Goal: Find specific page/section: Find specific page/section

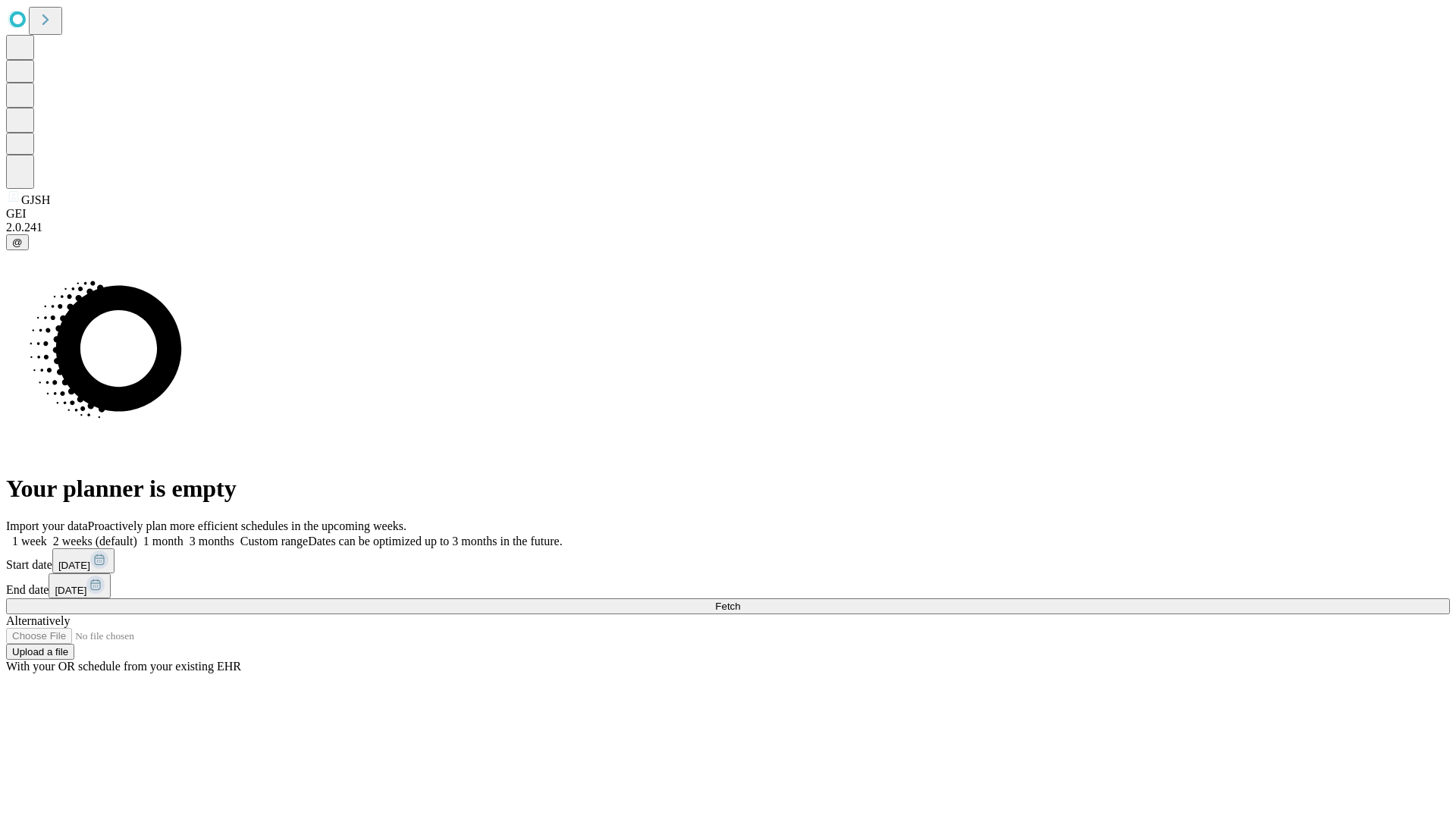
click at [740, 601] on span "Fetch" at bounding box center [728, 606] width 25 height 11
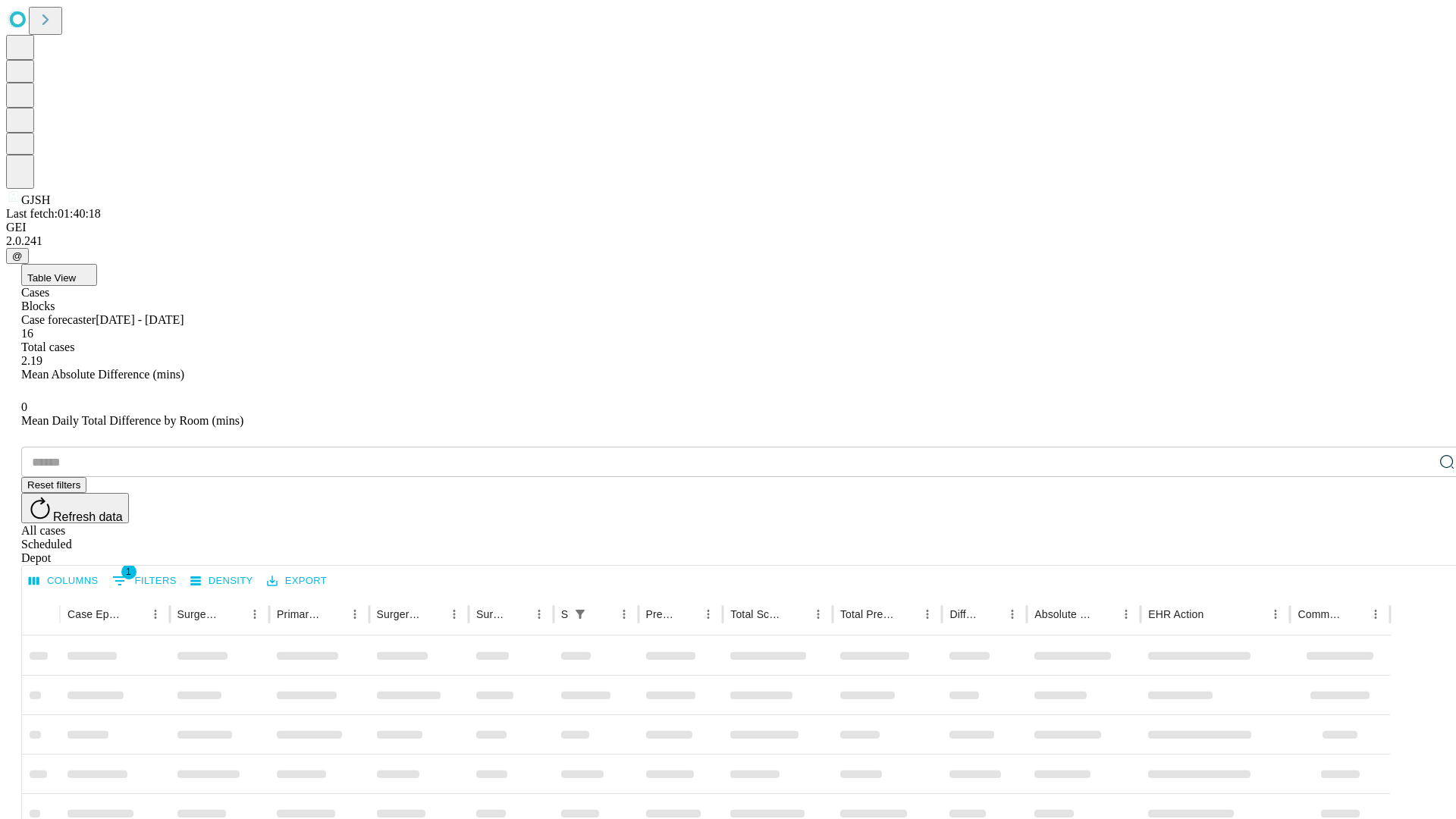
click at [1417, 551] on div "Depot" at bounding box center [742, 558] width 1444 height 14
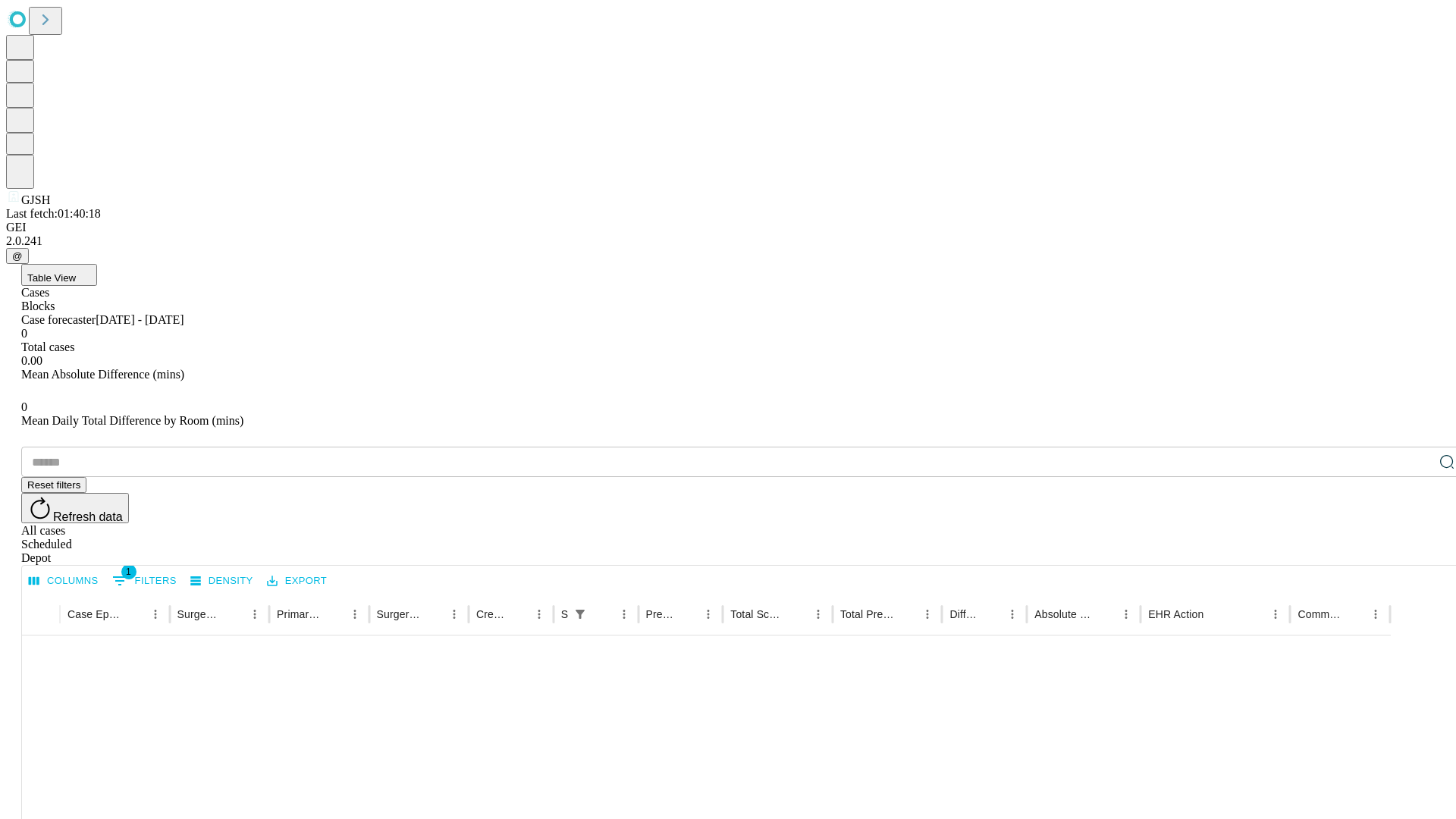
click at [1293, 524] on div "All cases" at bounding box center [742, 531] width 1444 height 14
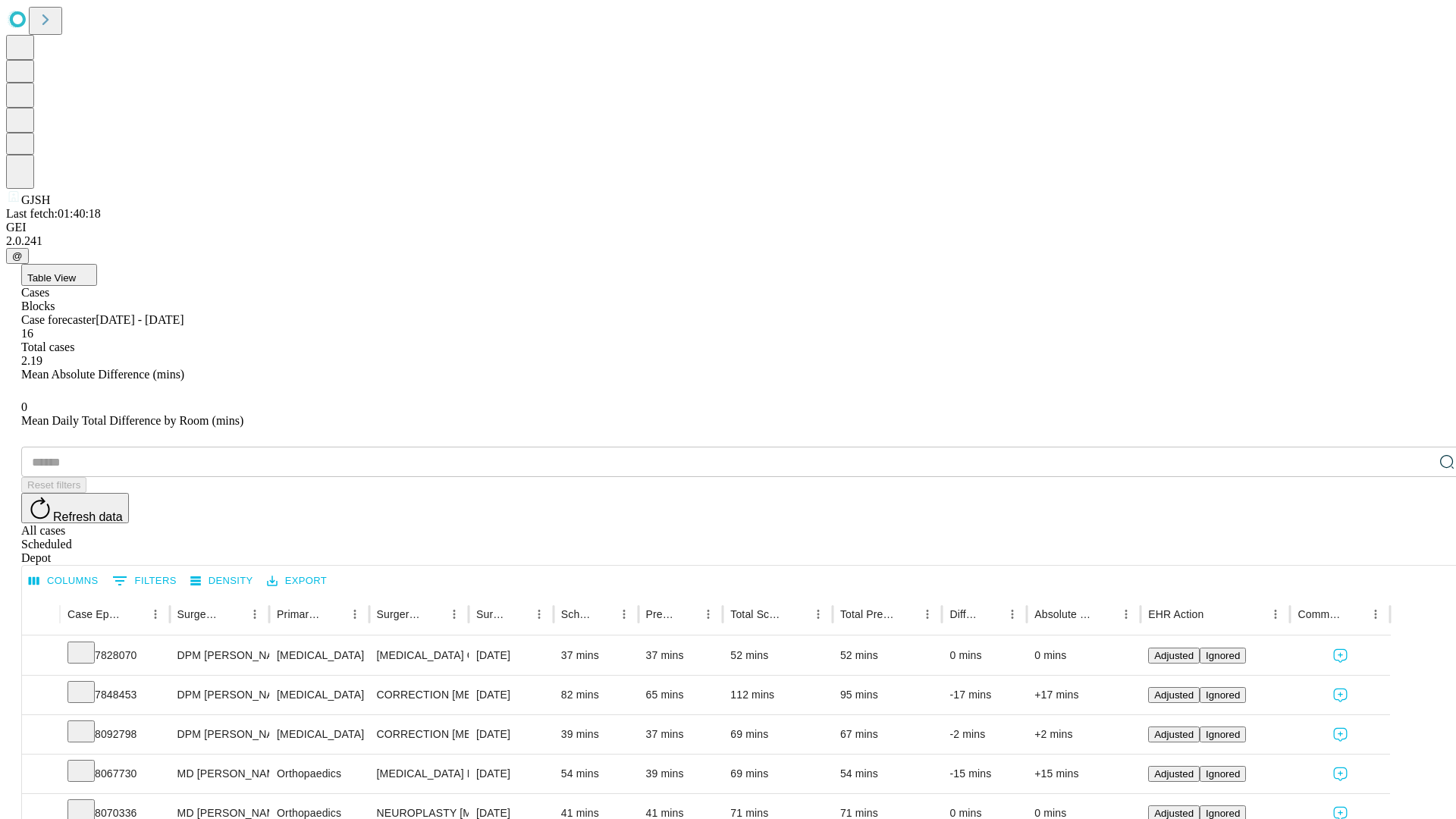
type input "*******"
